Goal: Communication & Community: Answer question/provide support

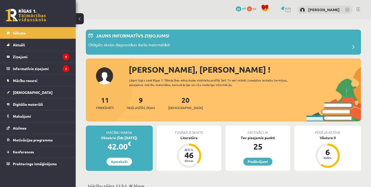
click at [138, 102] on div "9 Neizlasītās ziņas" at bounding box center [141, 102] width 28 height 16
click at [141, 103] on link "9 Neizlasītās ziņas" at bounding box center [141, 102] width 28 height 15
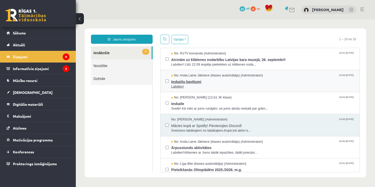
click at [198, 85] on span "Labdien!" at bounding box center [262, 86] width 183 height 5
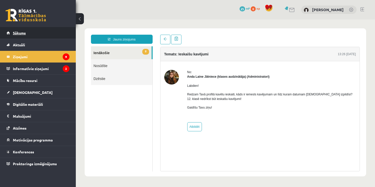
click at [29, 35] on link "Sākums" at bounding box center [38, 33] width 63 height 12
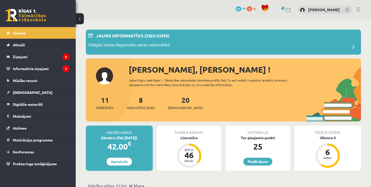
scroll to position [126, 0]
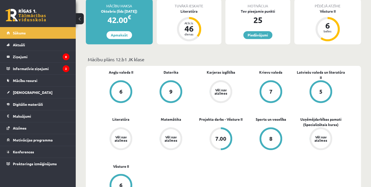
click at [172, 133] on div "Vēl nav atzīmes" at bounding box center [170, 138] width 19 height 19
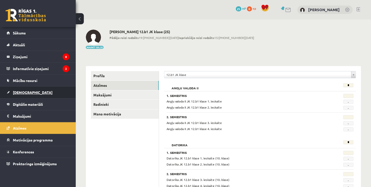
click at [31, 88] on link "[DEMOGRAPHIC_DATA]" at bounding box center [38, 92] width 63 height 12
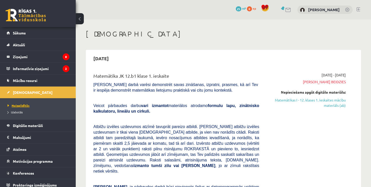
click at [23, 104] on span "Neizpildītās" at bounding box center [19, 105] width 22 height 4
click at [322, 80] on span "[PERSON_NAME] beidzies" at bounding box center [306, 81] width 79 height 5
drag, startPoint x: 315, startPoint y: 82, endPoint x: 349, endPoint y: 82, distance: 33.8
click at [349, 82] on div "2025-09-01 - 2025-09-15 Termiņš beidzies Nepieciešams apgūt digitālo materiālu:…" at bounding box center [306, 168] width 87 height 193
click at [344, 84] on span "Termiņš beidzies" at bounding box center [306, 81] width 79 height 5
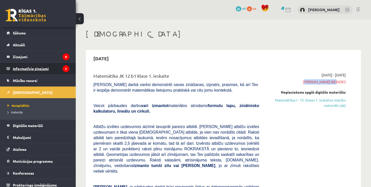
click at [28, 71] on legend "Informatīvie ziņojumi 2" at bounding box center [41, 69] width 57 height 12
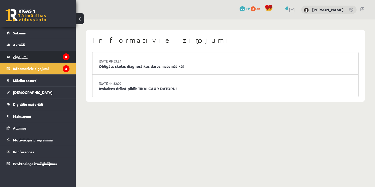
click at [32, 60] on legend "Ziņojumi 8" at bounding box center [41, 57] width 57 height 12
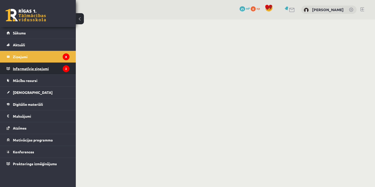
click at [32, 70] on legend "Informatīvie ziņojumi 2" at bounding box center [41, 69] width 57 height 12
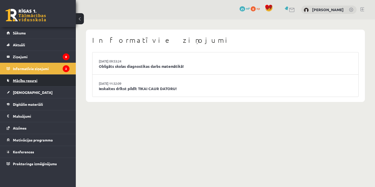
click at [28, 82] on link "Mācību resursi" at bounding box center [38, 80] width 63 height 12
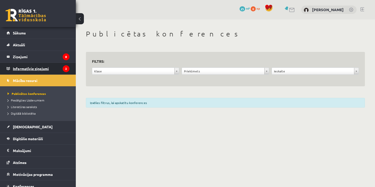
click at [30, 66] on legend "Informatīvie ziņojumi 2" at bounding box center [41, 69] width 57 height 12
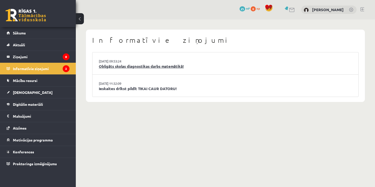
click at [135, 67] on link "Obligāts skolas diagnostikas darbs matemātikā!" at bounding box center [225, 66] width 253 height 6
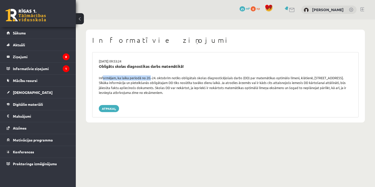
drag, startPoint x: 101, startPoint y: 77, endPoint x: 150, endPoint y: 79, distance: 49.0
click at [150, 79] on div "Informējam, ka laika periodā no 20.-24. oktobrim notiks obligātais skolas diagn…" at bounding box center [225, 85] width 261 height 20
drag, startPoint x: 142, startPoint y: 88, endPoint x: 153, endPoint y: 88, distance: 10.9
click at [153, 88] on div "Informējam, ka laika periodā no 20.-24. oktobrim notiks obligātais skolas diagn…" at bounding box center [225, 85] width 261 height 20
drag, startPoint x: 141, startPoint y: 88, endPoint x: 189, endPoint y: 91, distance: 47.8
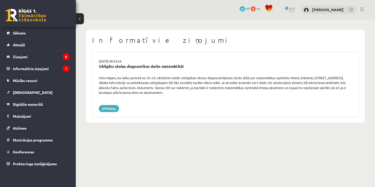
click at [189, 91] on div "Informējam, ka laika periodā no 20.-24. oktobrim notiks obligātais skolas diagn…" at bounding box center [225, 85] width 261 height 20
click at [79, 21] on button at bounding box center [80, 18] width 8 height 11
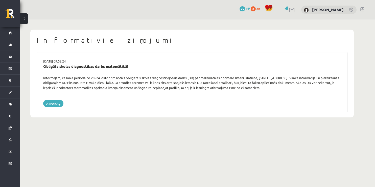
click at [27, 18] on button at bounding box center [24, 18] width 8 height 11
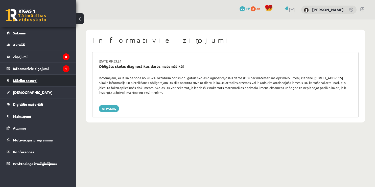
click at [38, 80] on link "Mācību resursi" at bounding box center [38, 80] width 63 height 12
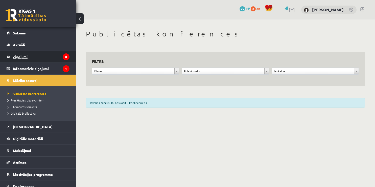
click at [30, 59] on legend "Ziņojumi 8" at bounding box center [41, 57] width 57 height 12
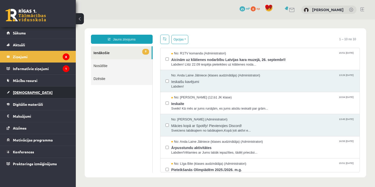
click at [33, 92] on link "[DEMOGRAPHIC_DATA]" at bounding box center [38, 92] width 63 height 12
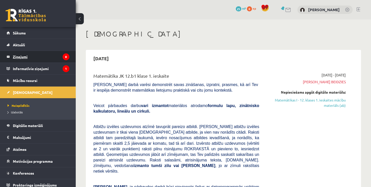
click at [38, 51] on legend "Ziņojumi 8" at bounding box center [41, 57] width 57 height 12
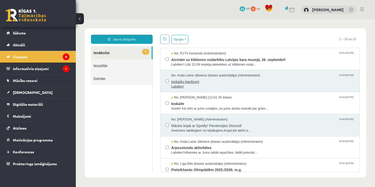
click at [191, 82] on span "Ieskaišu kavējumi" at bounding box center [262, 81] width 183 height 6
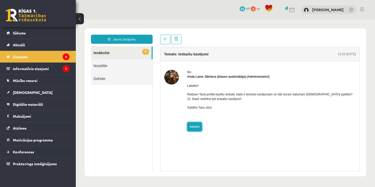
click at [198, 129] on link "Atbildēt" at bounding box center [194, 126] width 15 height 9
type input "**********"
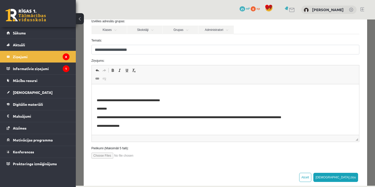
scroll to position [50, 0]
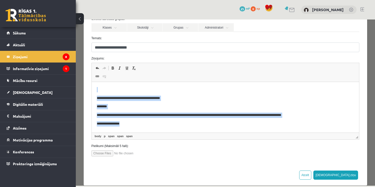
drag, startPoint x: 132, startPoint y: 126, endPoint x: 43, endPoint y: 74, distance: 103.0
click at [91, 82] on html "**********" at bounding box center [224, 106] width 267 height 49
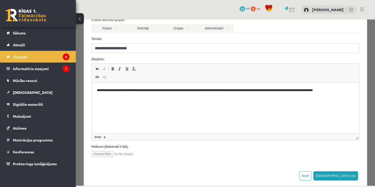
scroll to position [57, 0]
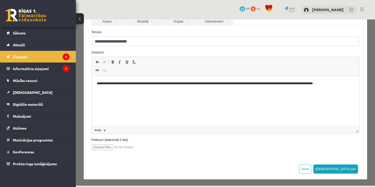
drag, startPoint x: 135, startPoint y: 102, endPoint x: 180, endPoint y: 97, distance: 45.2
click at [134, 91] on html "**********" at bounding box center [224, 83] width 267 height 15
click at [349, 85] on p "**********" at bounding box center [223, 83] width 254 height 5
click at [107, 84] on p "**********" at bounding box center [223, 83] width 254 height 5
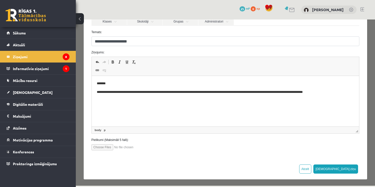
click at [342, 93] on p "**********" at bounding box center [223, 91] width 254 height 5
paste body "Editor, wiswyg-editor-47024712610940-1758045317-857"
click at [113, 114] on html "**********" at bounding box center [224, 96] width 267 height 41
click at [98, 113] on body "**********" at bounding box center [224, 100] width 257 height 39
click at [97, 113] on body "**********" at bounding box center [224, 100] width 257 height 39
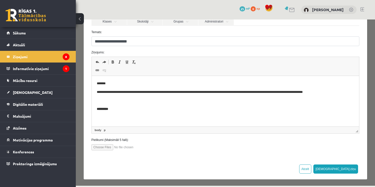
drag, startPoint x: 109, startPoint y: 117, endPoint x: 101, endPoint y: 114, distance: 7.7
click at [101, 115] on body "**********" at bounding box center [224, 100] width 257 height 39
click at [110, 106] on body "**********" at bounding box center [224, 100] width 257 height 39
click at [111, 60] on span at bounding box center [113, 62] width 4 height 4
click at [102, 130] on link "body" at bounding box center [98, 130] width 9 height 5
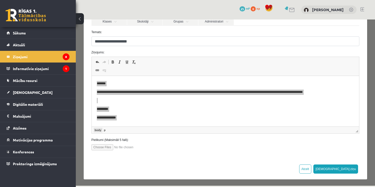
click at [101, 130] on link "body" at bounding box center [98, 130] width 9 height 5
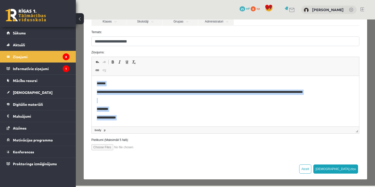
click at [154, 120] on p "**********" at bounding box center [221, 117] width 250 height 5
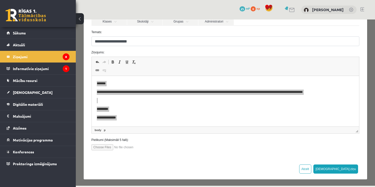
click at [132, 129] on span "◢ Elements path body p" at bounding box center [225, 129] width 267 height 7
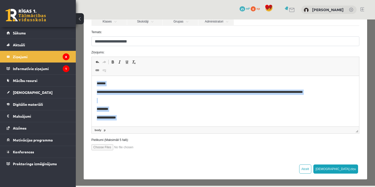
click at [133, 117] on p "**********" at bounding box center [221, 117] width 250 height 5
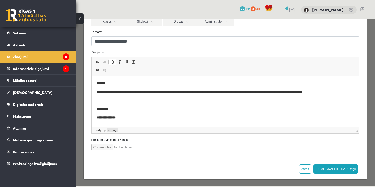
click at [108, 129] on link "strong" at bounding box center [112, 130] width 11 height 5
click at [108, 128] on link "strong" at bounding box center [112, 130] width 11 height 5
click at [98, 114] on body "**********" at bounding box center [224, 105] width 257 height 48
click at [94, 113] on html "**********" at bounding box center [224, 105] width 267 height 58
click at [347, 168] on button "[DEMOGRAPHIC_DATA] ziņu" at bounding box center [335, 168] width 45 height 9
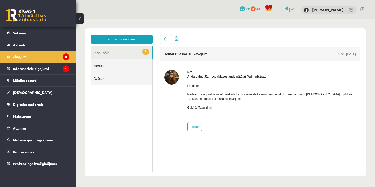
scroll to position [0, 0]
click at [172, 78] on img at bounding box center [171, 77] width 15 height 15
click at [15, 12] on link at bounding box center [26, 15] width 40 height 13
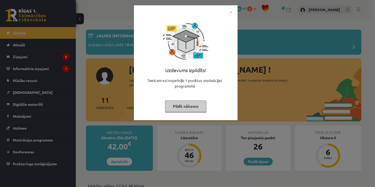
click at [231, 11] on img "Close" at bounding box center [231, 12] width 8 height 8
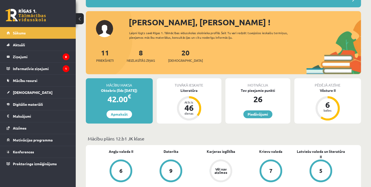
scroll to position [25, 0]
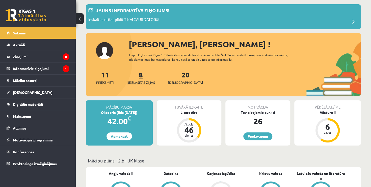
click at [153, 84] on span "Neizlasītās ziņas" at bounding box center [141, 82] width 28 height 5
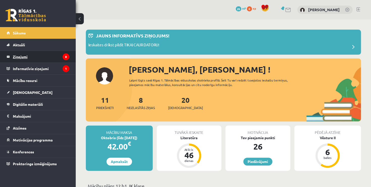
click at [33, 59] on legend "Ziņojumi 8" at bounding box center [41, 57] width 57 height 12
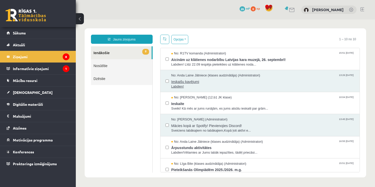
click at [225, 78] on span "Ieskaišu kavējumi" at bounding box center [262, 81] width 183 height 6
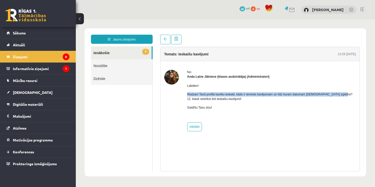
drag, startPoint x: 187, startPoint y: 96, endPoint x: 332, endPoint y: 95, distance: 144.7
click at [332, 95] on span "Redzam Tavā profilā kavētu ieskaiti, kāds ir iemesls kavējumam un līdz kuram da…" at bounding box center [269, 96] width 165 height 8
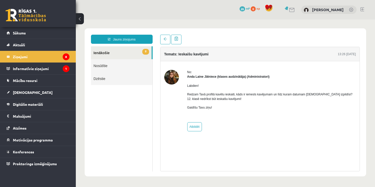
click at [251, 131] on div "No: Anda Laine Jātniece (klases audzinātāja) (Administratori) Labdien! Redzam T…" at bounding box center [259, 100] width 199 height 79
click at [18, 14] on link at bounding box center [26, 15] width 40 height 13
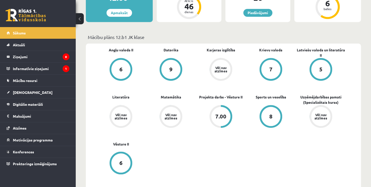
scroll to position [151, 0]
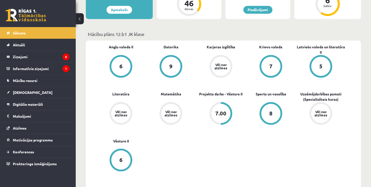
click at [176, 106] on div "Vēl nav atzīmes" at bounding box center [170, 113] width 19 height 19
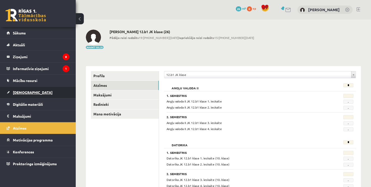
click at [39, 88] on link "[DEMOGRAPHIC_DATA]" at bounding box center [38, 92] width 63 height 12
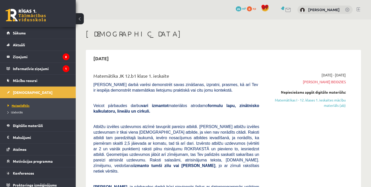
click at [25, 106] on span "Neizpildītās" at bounding box center [19, 105] width 22 height 4
click at [21, 111] on span "Izlabotās" at bounding box center [15, 112] width 15 height 4
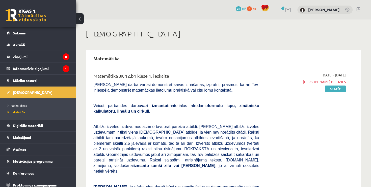
scroll to position [115, 0]
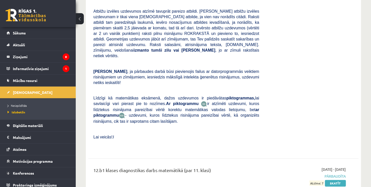
click at [8, 110] on link "Izlabotās" at bounding box center [39, 112] width 63 height 5
drag, startPoint x: 221, startPoint y: 147, endPoint x: 186, endPoint y: 147, distance: 34.6
click at [186, 166] on div "12.b1 klases diagnostikas darbs matemātikā (par 11. klasi)" at bounding box center [176, 170] width 166 height 9
click at [236, 161] on div "12.b1 klases diagnostikas darbs matemātikā (par 11. klasi) [DATE] - [DATE] Pārb…" at bounding box center [223, 175] width 270 height 29
click at [291, 111] on div "[DATE] - [DATE] Termiņš beidzies Skatīt" at bounding box center [306, 53] width 87 height 193
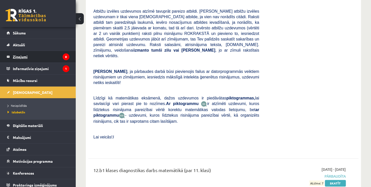
click at [27, 52] on legend "Ziņojumi 8" at bounding box center [41, 57] width 57 height 12
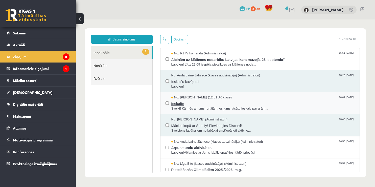
click at [193, 100] on span "Ieskaite" at bounding box center [262, 103] width 183 height 6
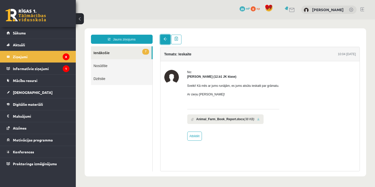
click at [163, 41] on span at bounding box center [165, 39] width 4 height 4
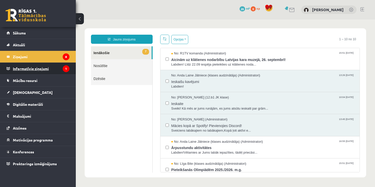
click at [41, 71] on legend "Informatīvie ziņojumi 1" at bounding box center [41, 69] width 57 height 12
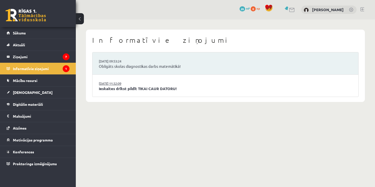
click at [102, 83] on link "[DATE] 11:32:09" at bounding box center [118, 83] width 38 height 5
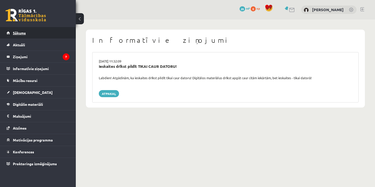
click at [38, 35] on link "Sākums" at bounding box center [38, 33] width 63 height 12
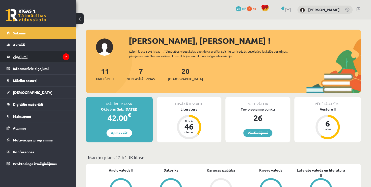
click at [55, 57] on legend "Ziņojumi 7" at bounding box center [41, 57] width 57 height 12
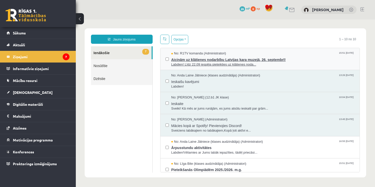
click at [197, 58] on span "Aicinām uz klātienes nodarbību Latvijas kara muzejā, 26. septembrī!" at bounding box center [262, 59] width 183 height 6
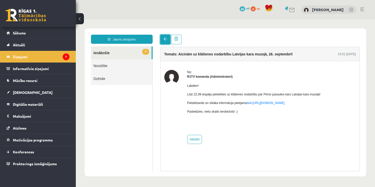
click at [161, 36] on link at bounding box center [165, 40] width 10 height 10
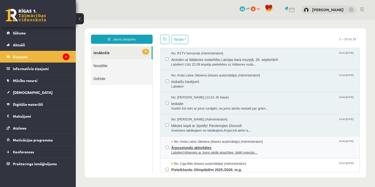
click at [205, 140] on span "No: Anda Laine Jātniece (klases audzinātāja) (Administratori)" at bounding box center [217, 141] width 92 height 5
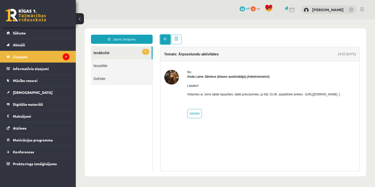
click at [164, 39] on span at bounding box center [165, 39] width 4 height 4
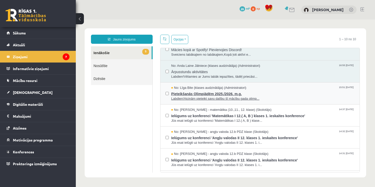
click at [197, 93] on span "Pieteikšanās Olimpiādēm 2025./2026. m.g." at bounding box center [262, 93] width 183 height 6
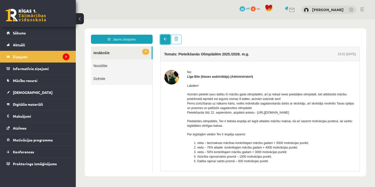
click at [161, 40] on link at bounding box center [165, 40] width 10 height 10
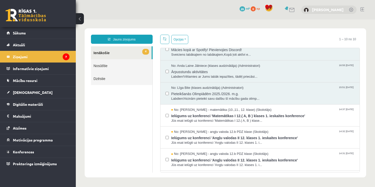
click at [320, 9] on link "[PERSON_NAME]" at bounding box center [328, 9] width 32 height 5
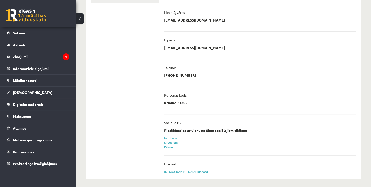
scroll to position [117, 0]
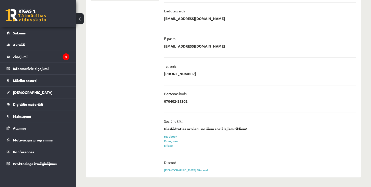
click at [37, 12] on link at bounding box center [26, 15] width 40 height 13
